Goal: Find specific page/section: Find specific page/section

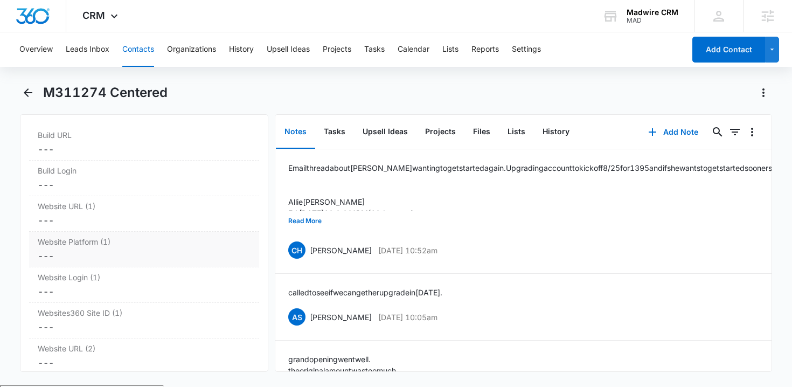
scroll to position [4133, 0]
